Goal: Task Accomplishment & Management: Use online tool/utility

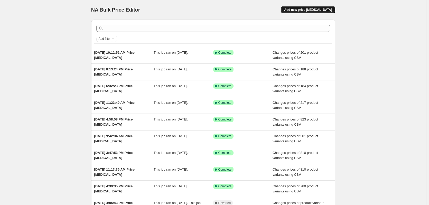
click at [312, 9] on span "Add new price change job" at bounding box center [308, 10] width 48 height 4
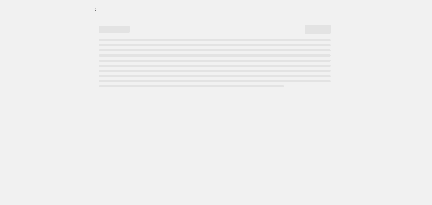
select select "percentage"
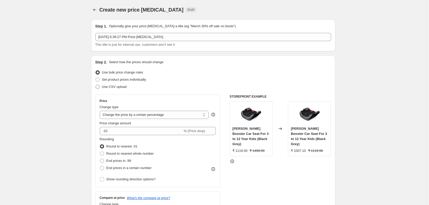
click at [115, 88] on span "Use CSV upload" at bounding box center [114, 87] width 25 height 4
click at [96, 85] on input "Use CSV upload" at bounding box center [96, 85] width 0 height 0
radio input "true"
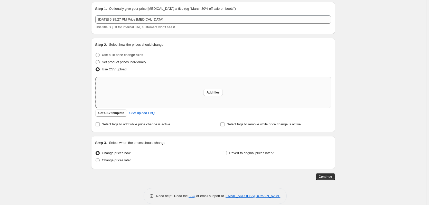
scroll to position [24, 0]
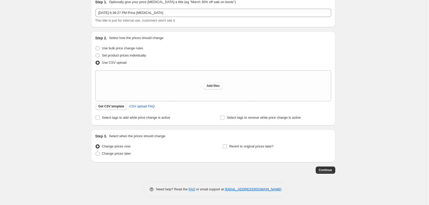
click at [119, 106] on span "Get CSV template" at bounding box center [111, 106] width 26 height 4
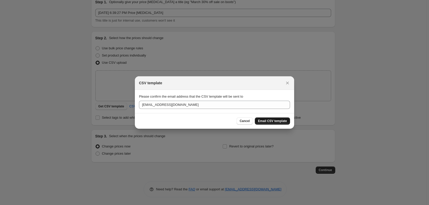
click at [267, 121] on span "Email CSV template" at bounding box center [272, 121] width 29 height 4
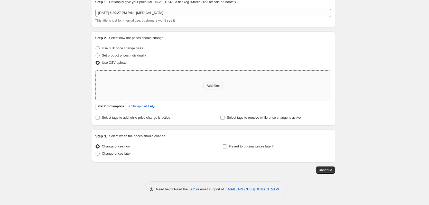
click at [212, 89] on button "Add files" at bounding box center [212, 85] width 19 height 7
type input "C:\fakepath\csv_template_user_17651 (5).csv"
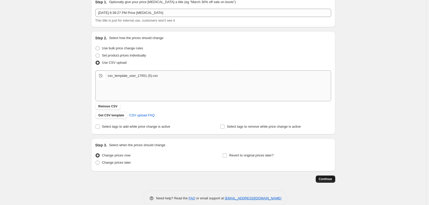
click at [325, 178] on span "Continue" at bounding box center [325, 179] width 13 height 4
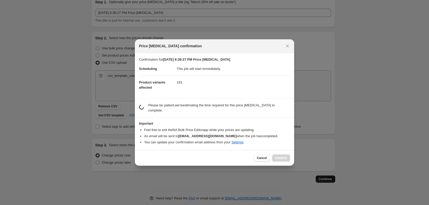
scroll to position [0, 0]
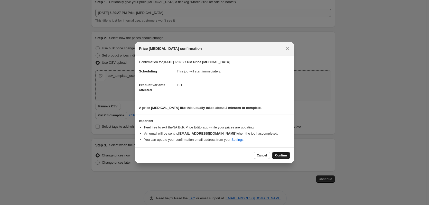
click at [277, 154] on span "Confirm" at bounding box center [281, 155] width 12 height 4
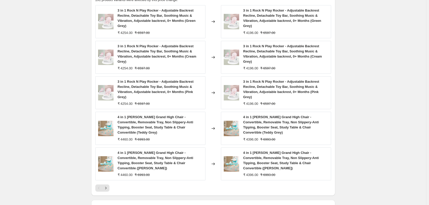
scroll to position [278, 0]
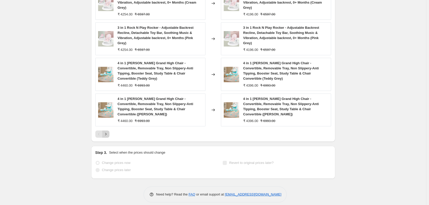
click at [108, 132] on icon "Next" at bounding box center [105, 134] width 5 height 5
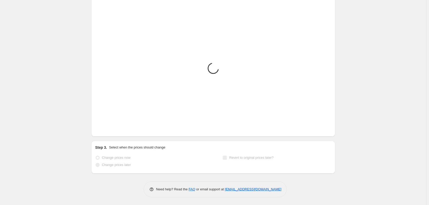
scroll to position [232, 0]
